Goal: Communication & Community: Answer question/provide support

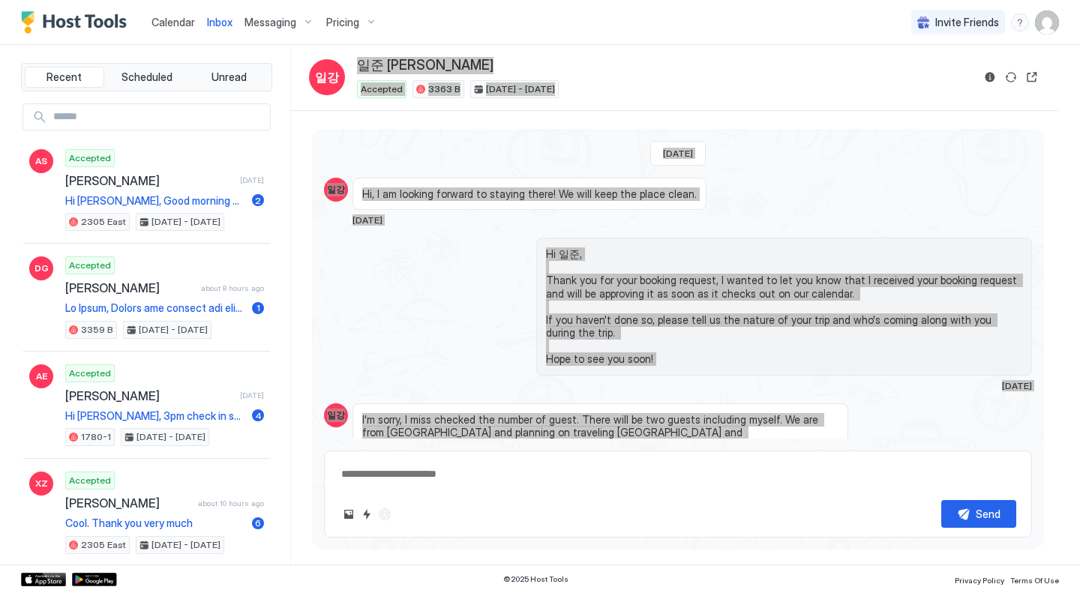
scroll to position [227, 0]
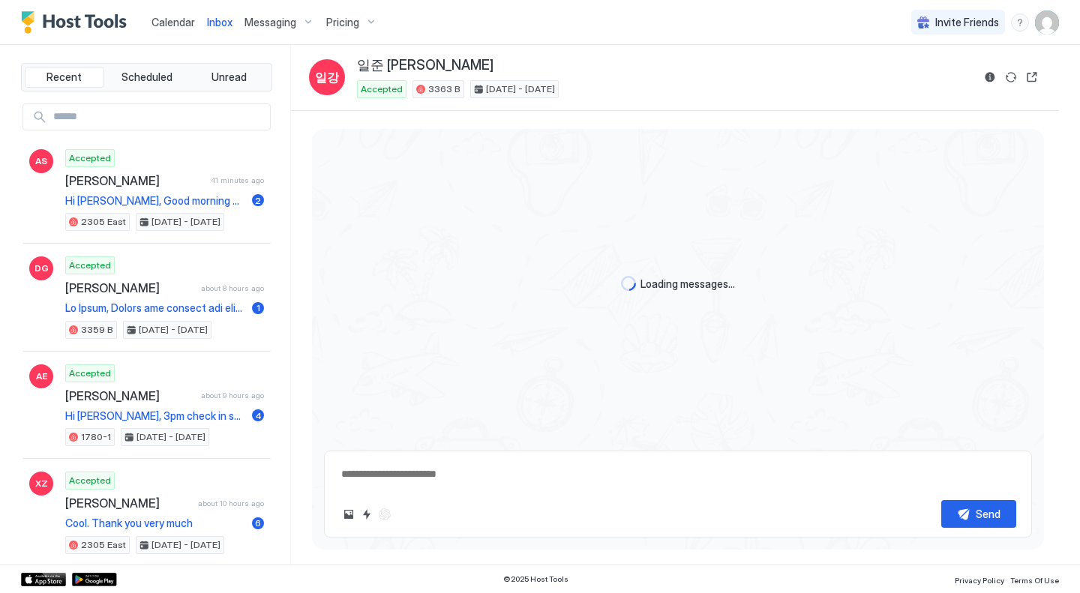
scroll to position [1109, 0]
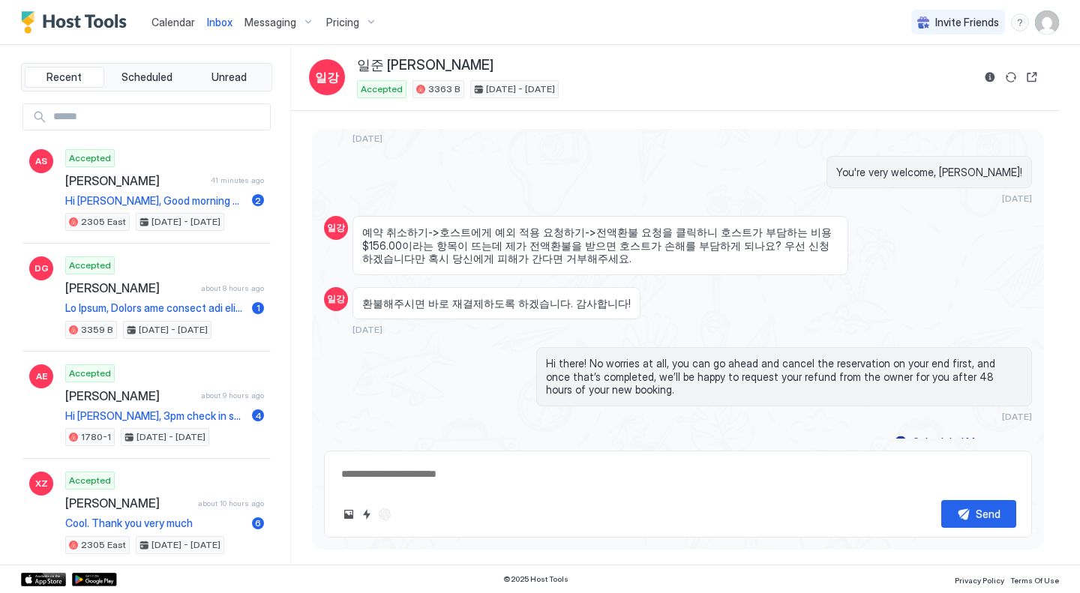
drag, startPoint x: 550, startPoint y: 26, endPoint x: 514, endPoint y: 57, distance: 47.9
click at [550, 26] on div "Calendar Inbox Messaging Pricing Invite Friends KE" at bounding box center [540, 22] width 1080 height 45
click at [458, 20] on div "Calendar Inbox Messaging Pricing Invite Friends KE" at bounding box center [540, 22] width 1080 height 45
type textarea "*"
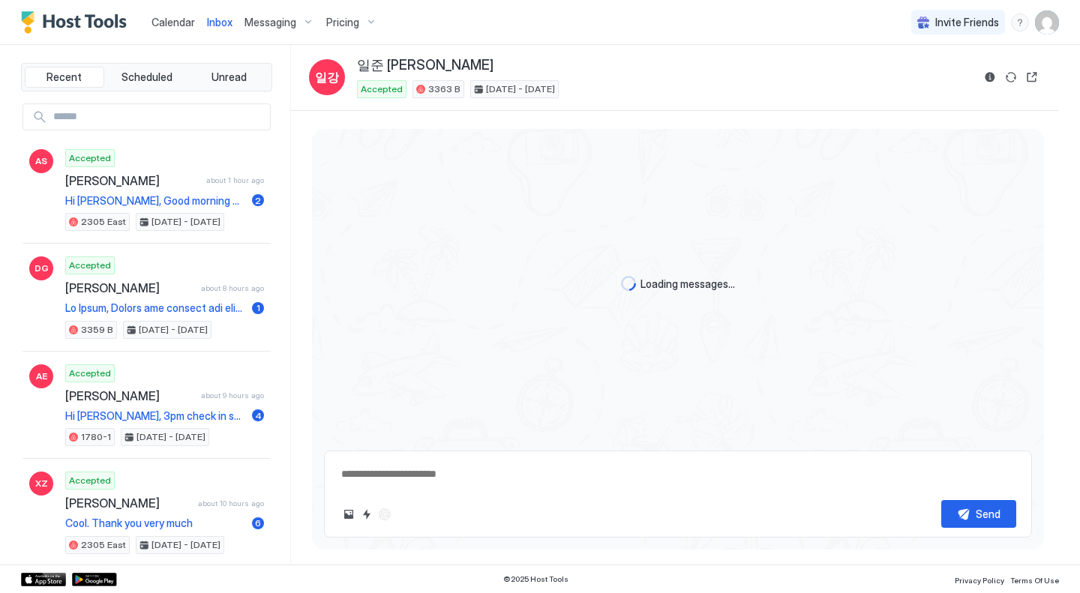
type textarea "*"
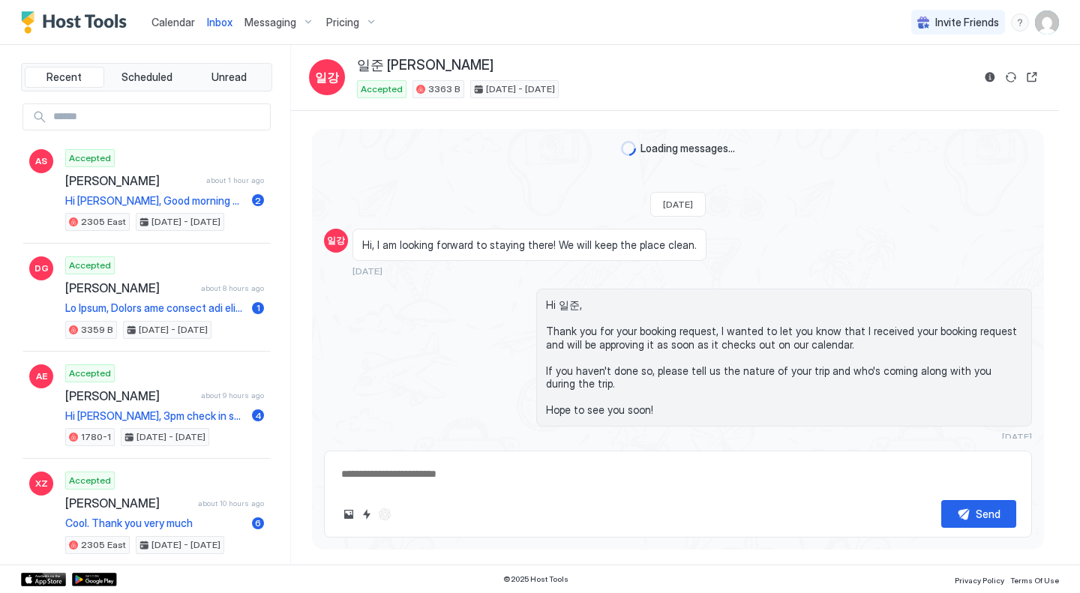
scroll to position [1109, 0]
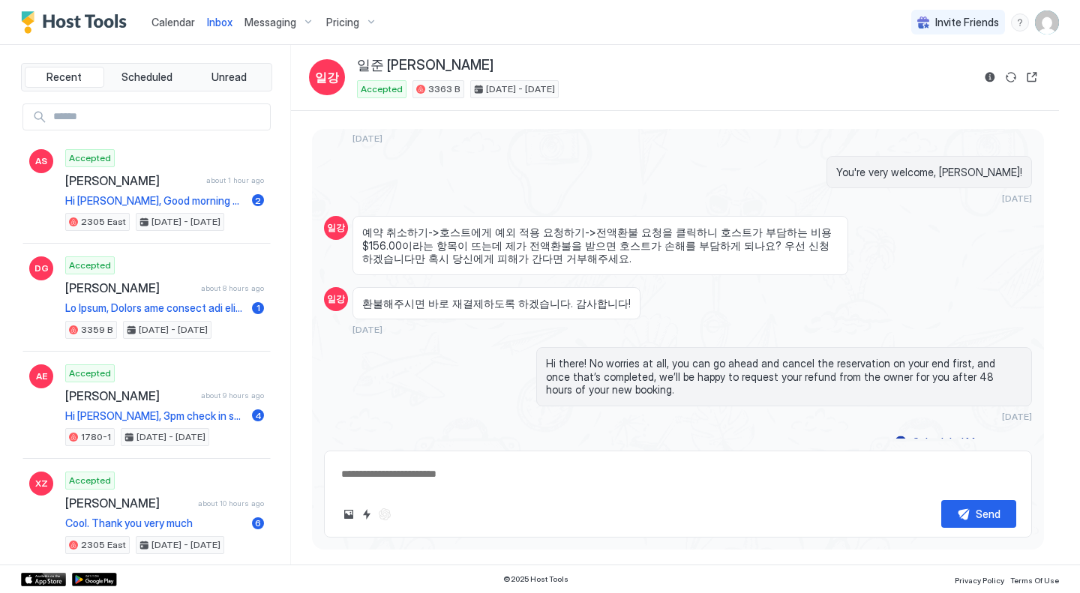
click at [161, 23] on span "Calendar" at bounding box center [174, 22] width 44 height 13
